Goal: Task Accomplishment & Management: Manage account settings

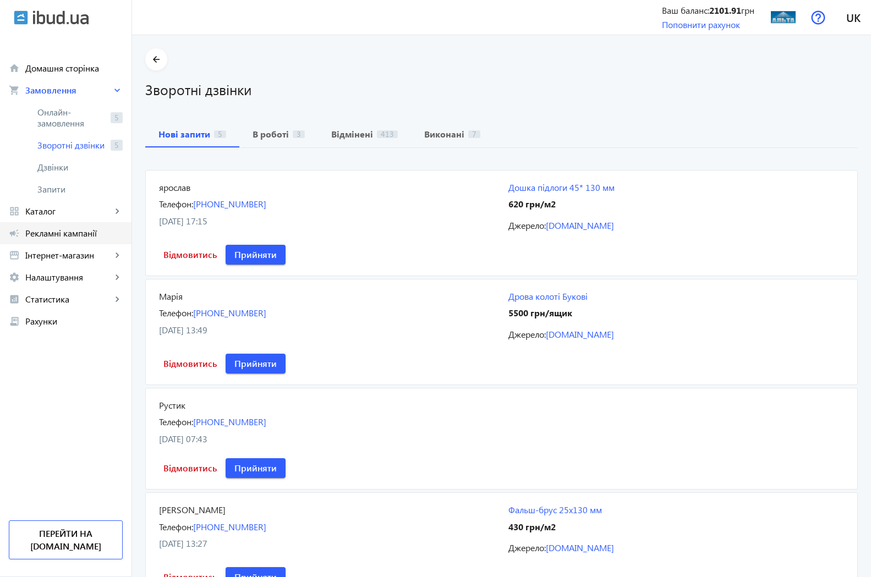
click at [39, 234] on span "Рекламні кампанії" at bounding box center [73, 233] width 97 height 11
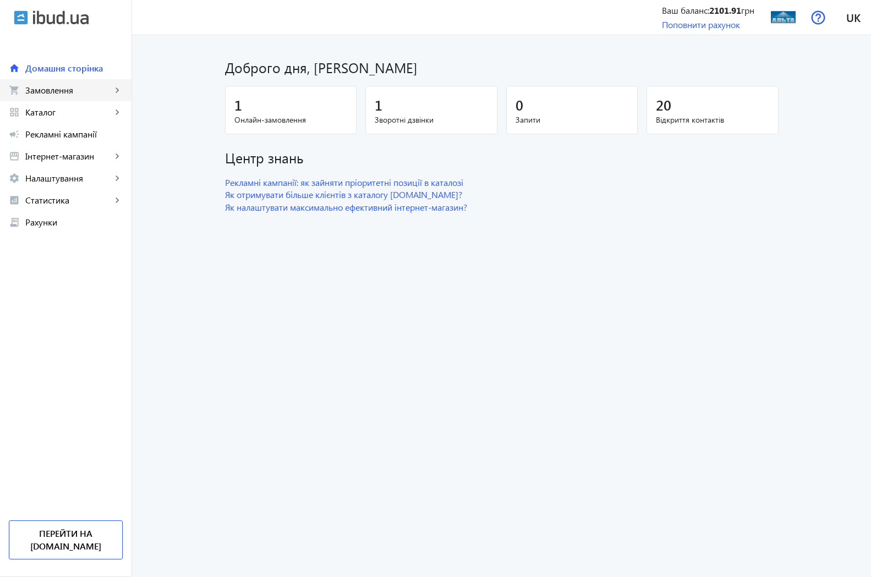
click at [51, 90] on span "Замовлення" at bounding box center [68, 90] width 86 height 11
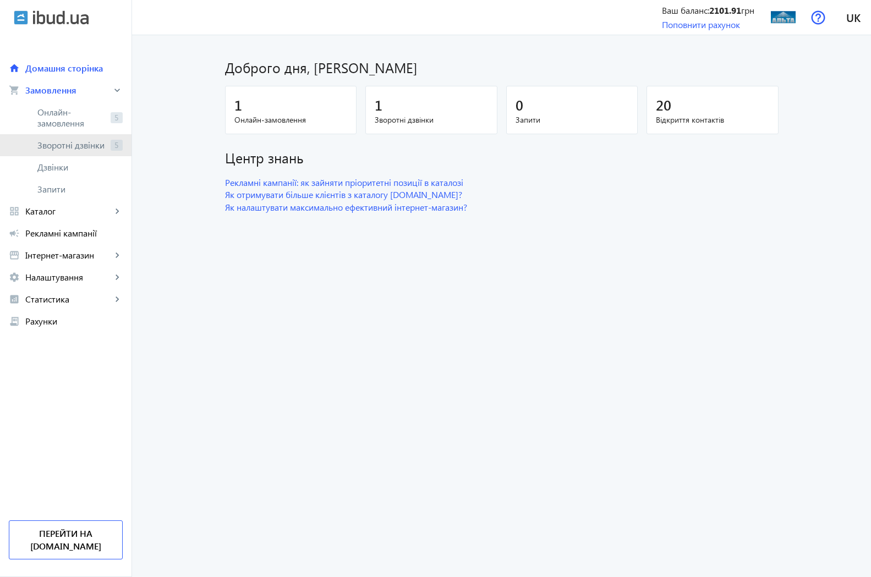
click at [62, 144] on span "Зворотні дзвінки" at bounding box center [71, 145] width 69 height 11
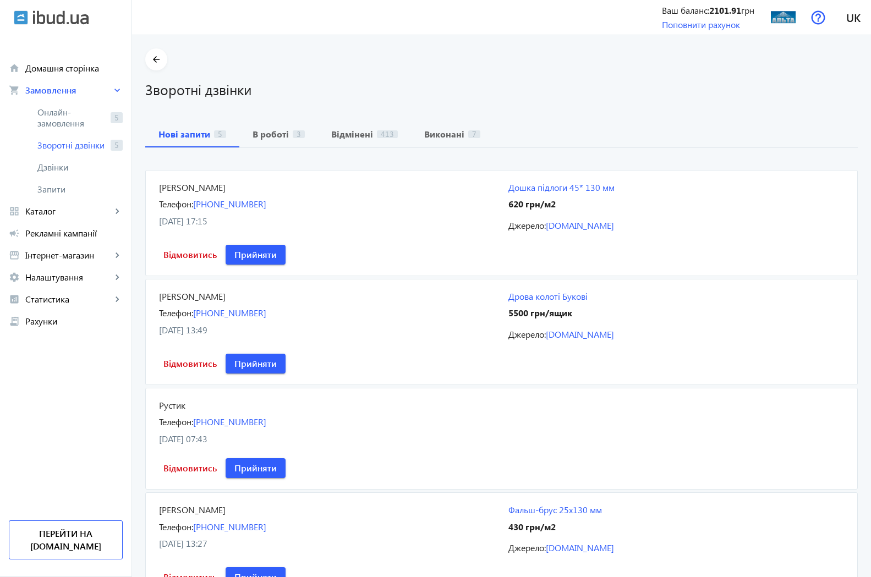
click at [283, 209] on div "Телефон: [PHONE_NUMBER]" at bounding box center [327, 204] width 336 height 12
drag, startPoint x: 268, startPoint y: 202, endPoint x: 188, endPoint y: 206, distance: 80.4
click at [188, 206] on div "Телефон: [PHONE_NUMBER]" at bounding box center [327, 204] width 336 height 12
copy link "[PHONE_NUMBER]"
